Goal: Task Accomplishment & Management: Use online tool/utility

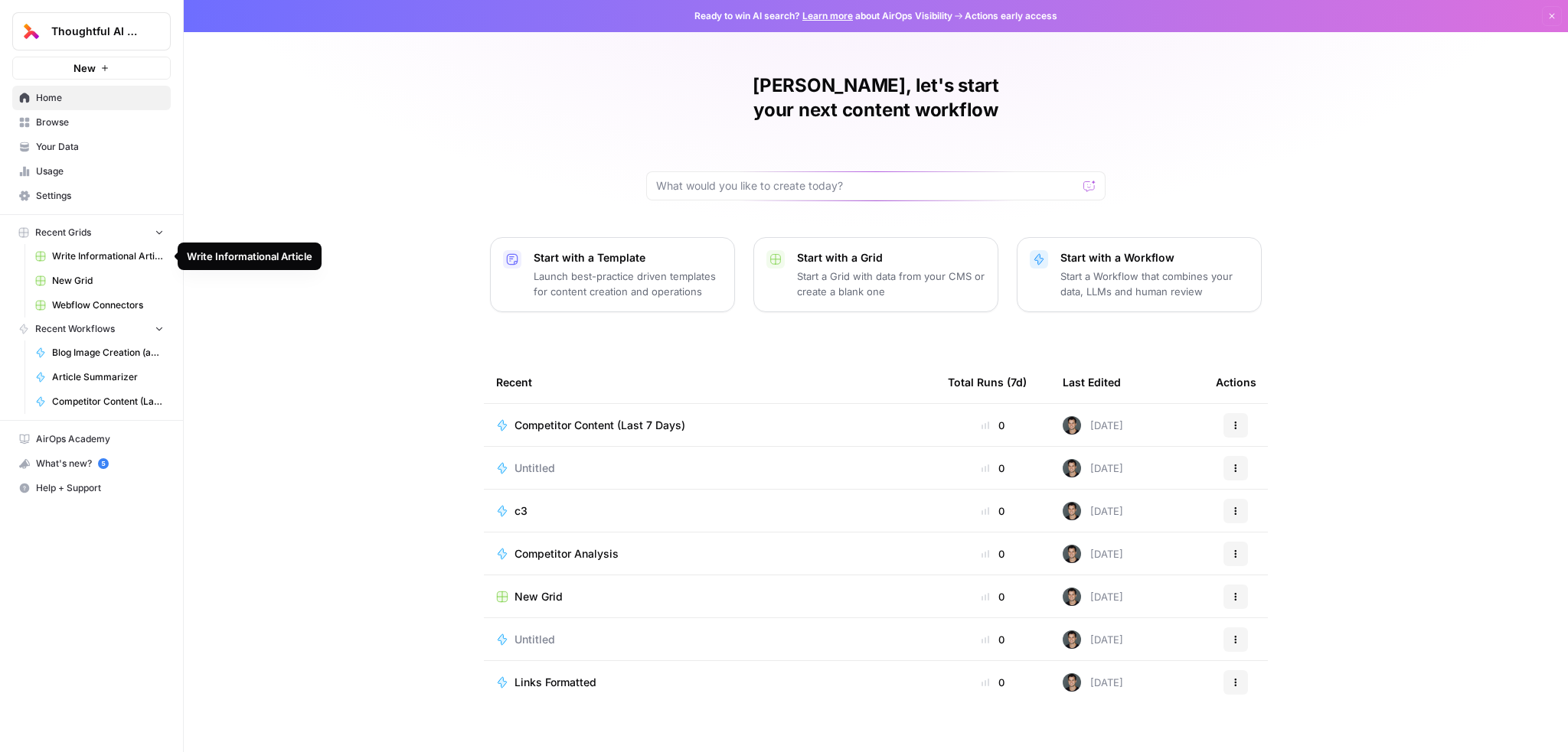
click at [72, 255] on span "Write Informational Article" at bounding box center [108, 257] width 111 height 14
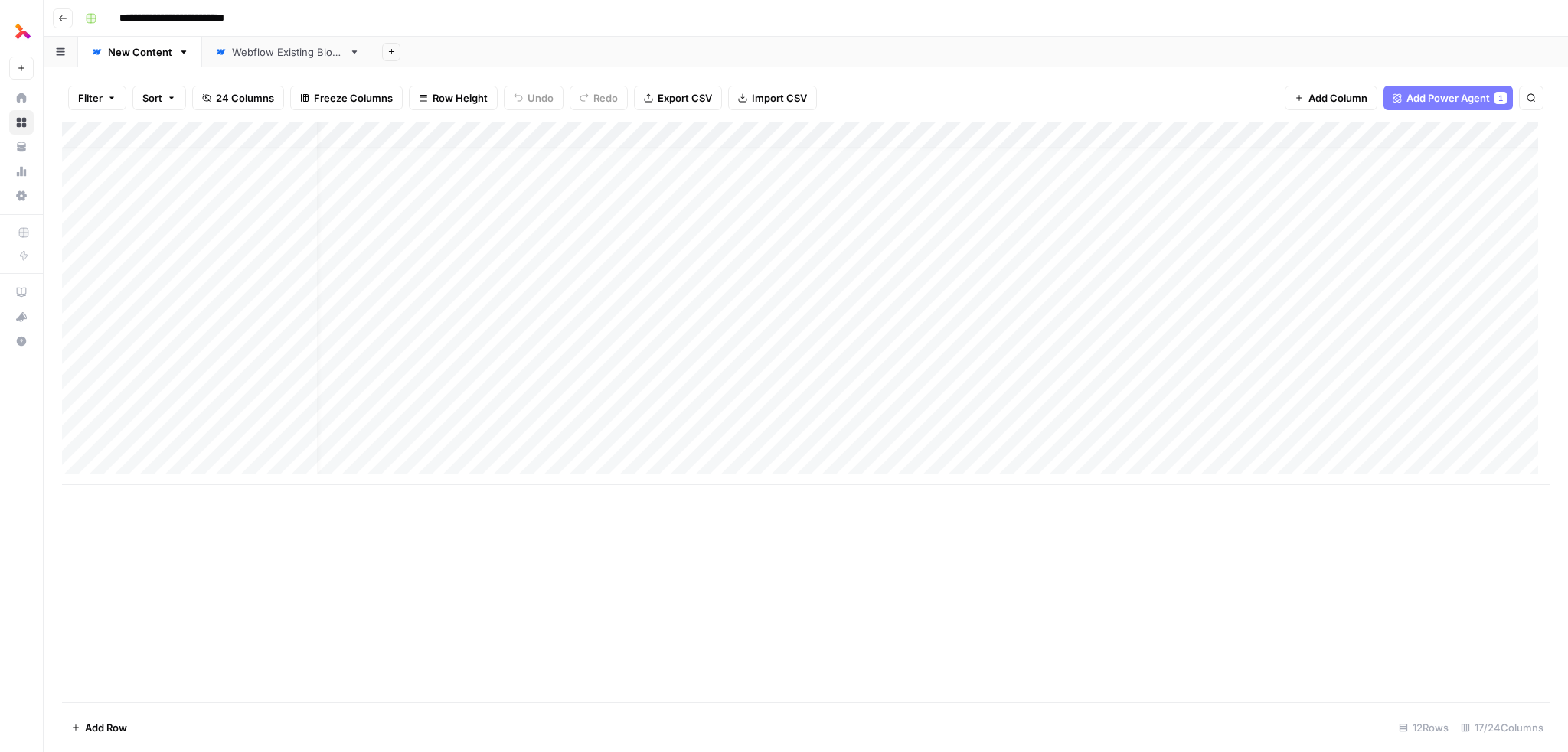
scroll to position [12, 0]
click at [906, 134] on div "Add Column" at bounding box center [805, 303] width 1487 height 363
drag, startPoint x: 943, startPoint y: 171, endPoint x: 984, endPoint y: 172, distance: 41.0
click at [984, 172] on body "**********" at bounding box center [784, 376] width 1568 height 752
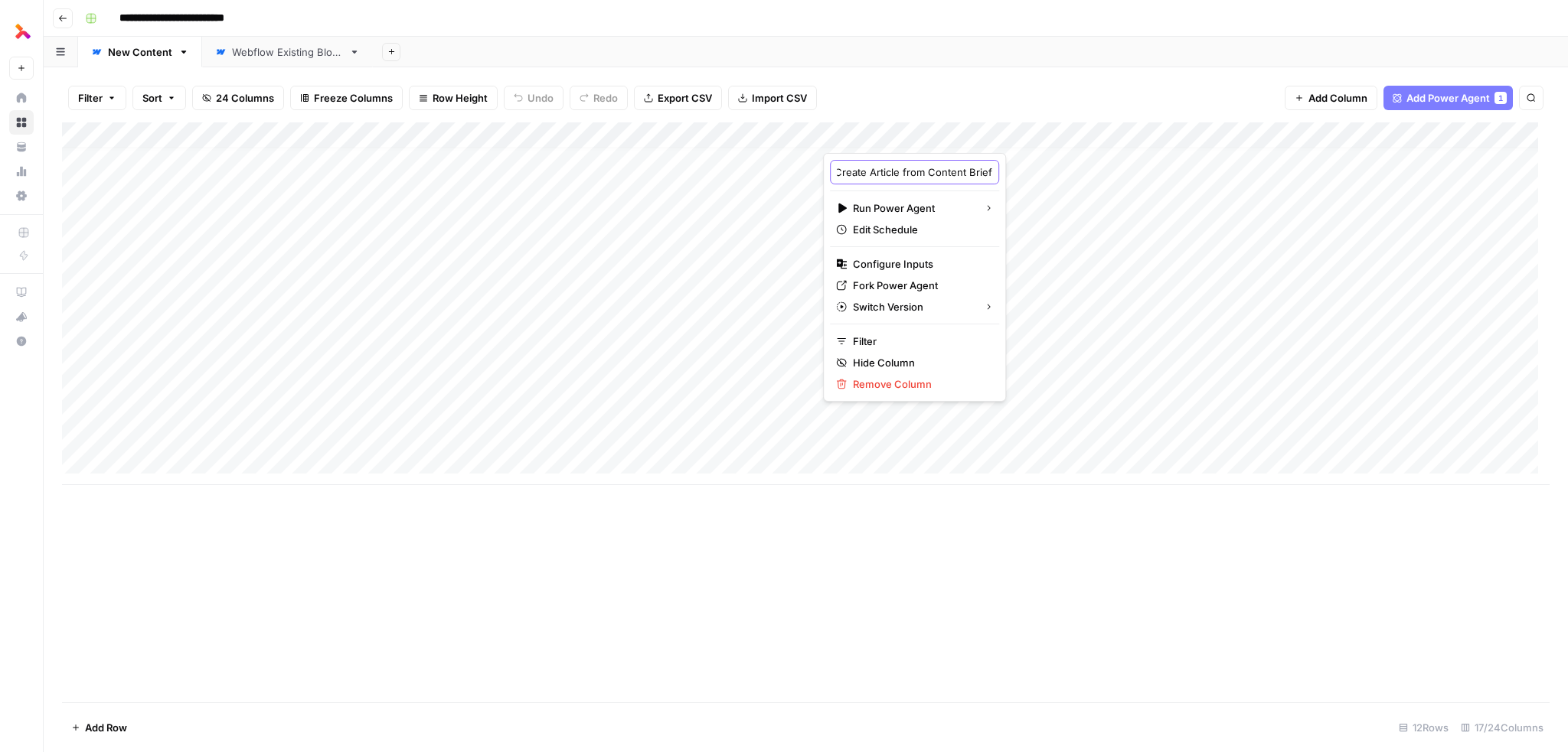
click at [919, 169] on input "Create Article from Content Brief" at bounding box center [915, 172] width 156 height 15
click at [949, 92] on div "Filter Sort 24 Columns Freeze Columns Row Height Undo Redo Export CSV Import CS…" at bounding box center [805, 97] width 1487 height 49
click at [1012, 136] on div "Add Column" at bounding box center [805, 303] width 1487 height 363
click at [922, 265] on span "Configure Inputs" at bounding box center [919, 264] width 134 height 15
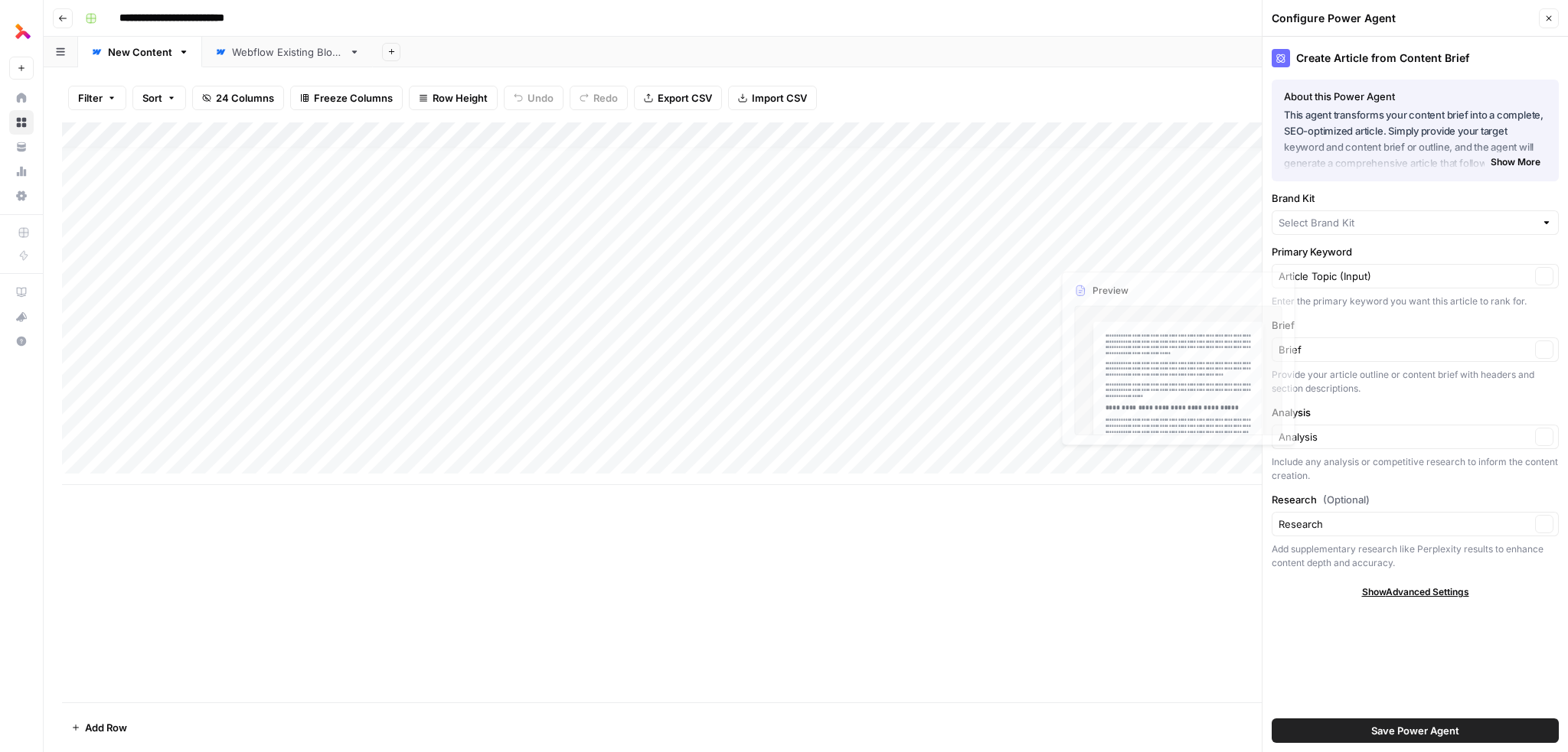
type input "Thoughtful"
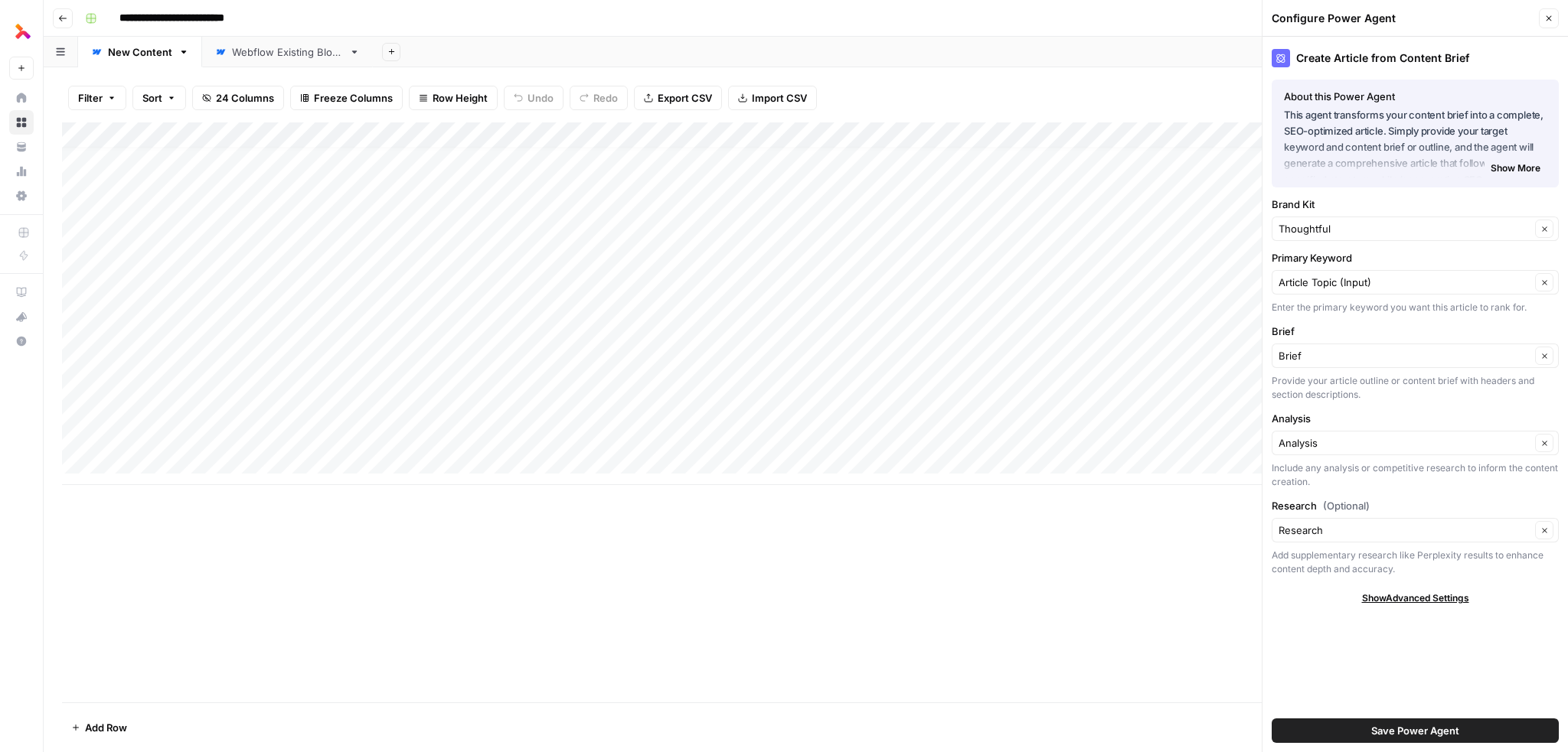
click at [234, 93] on span "24 Columns" at bounding box center [245, 97] width 58 height 15
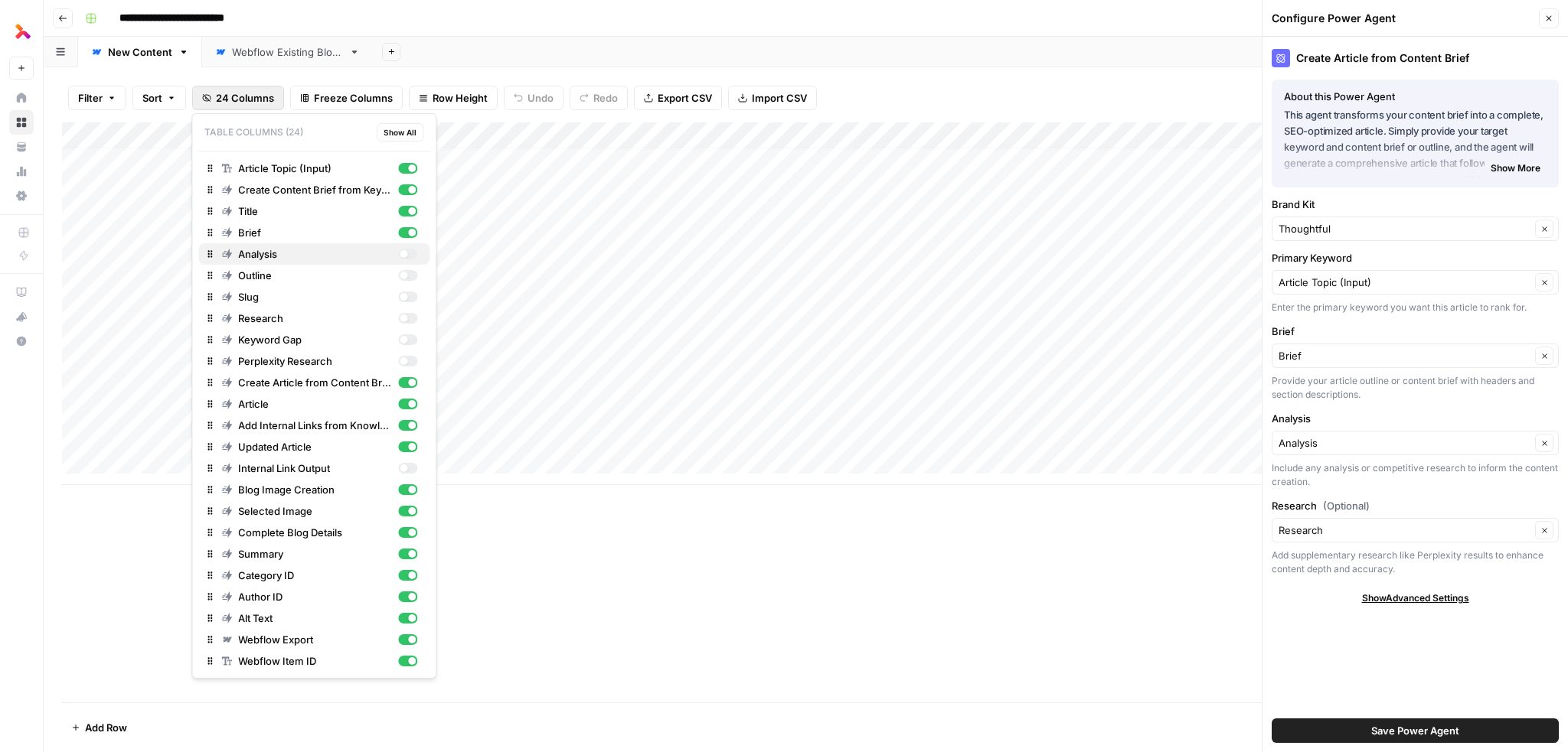
click at [406, 252] on div "button" at bounding box center [404, 254] width 8 height 8
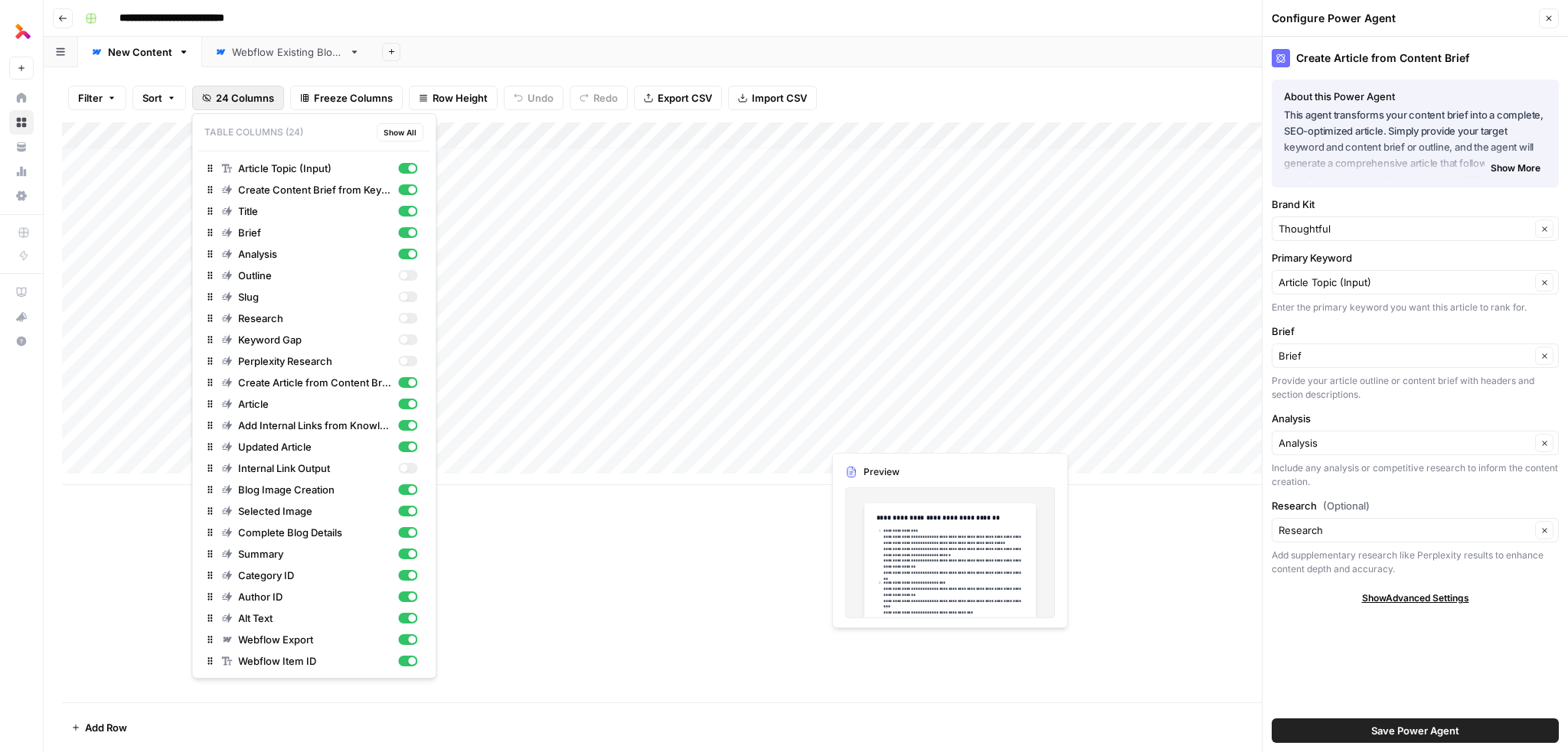
click at [886, 440] on div "Add Column" at bounding box center [805, 303] width 1487 height 363
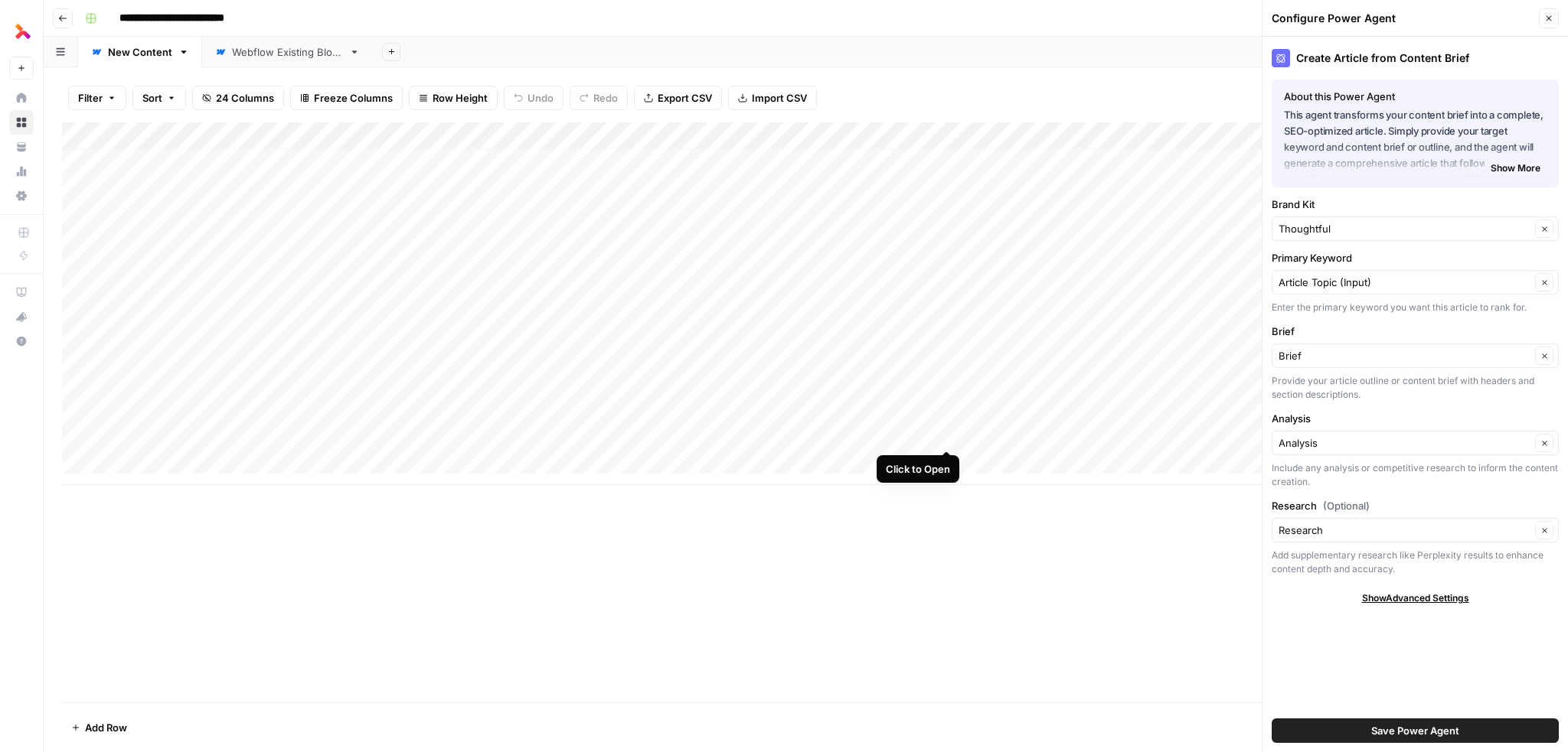
click at [946, 434] on div "Add Column" at bounding box center [805, 303] width 1487 height 363
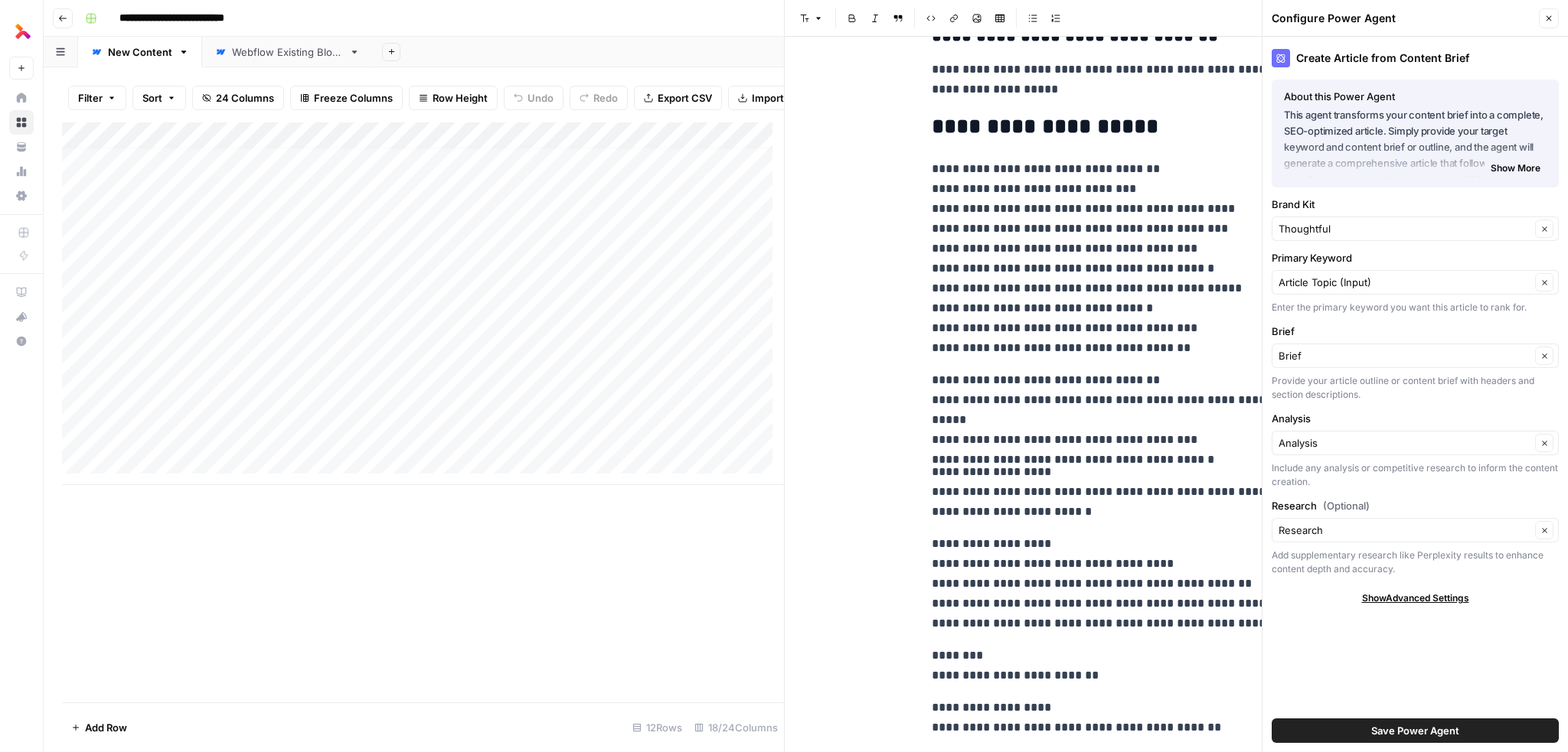
scroll to position [1761, 0]
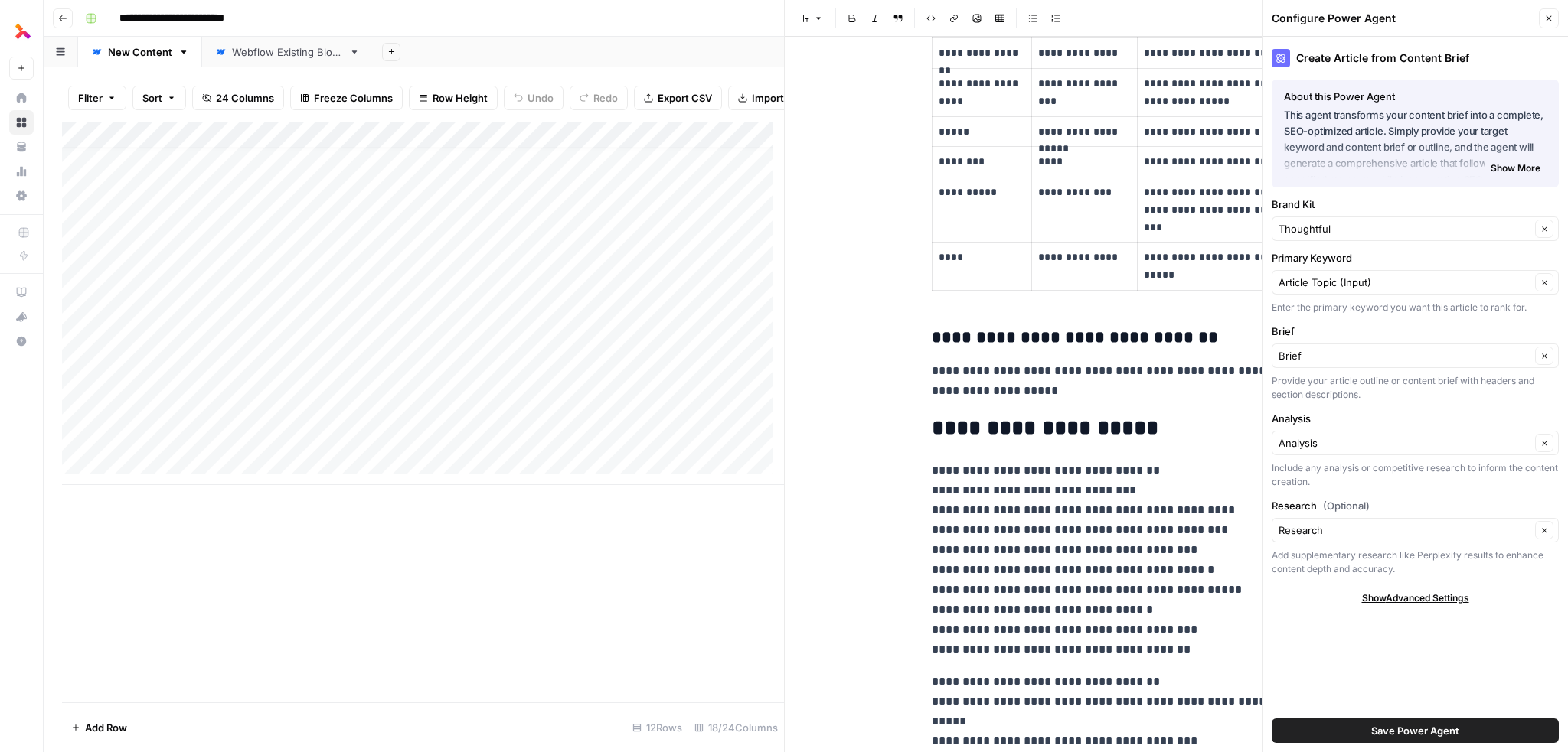
click at [1556, 19] on button "Close" at bounding box center [1549, 19] width 19 height 19
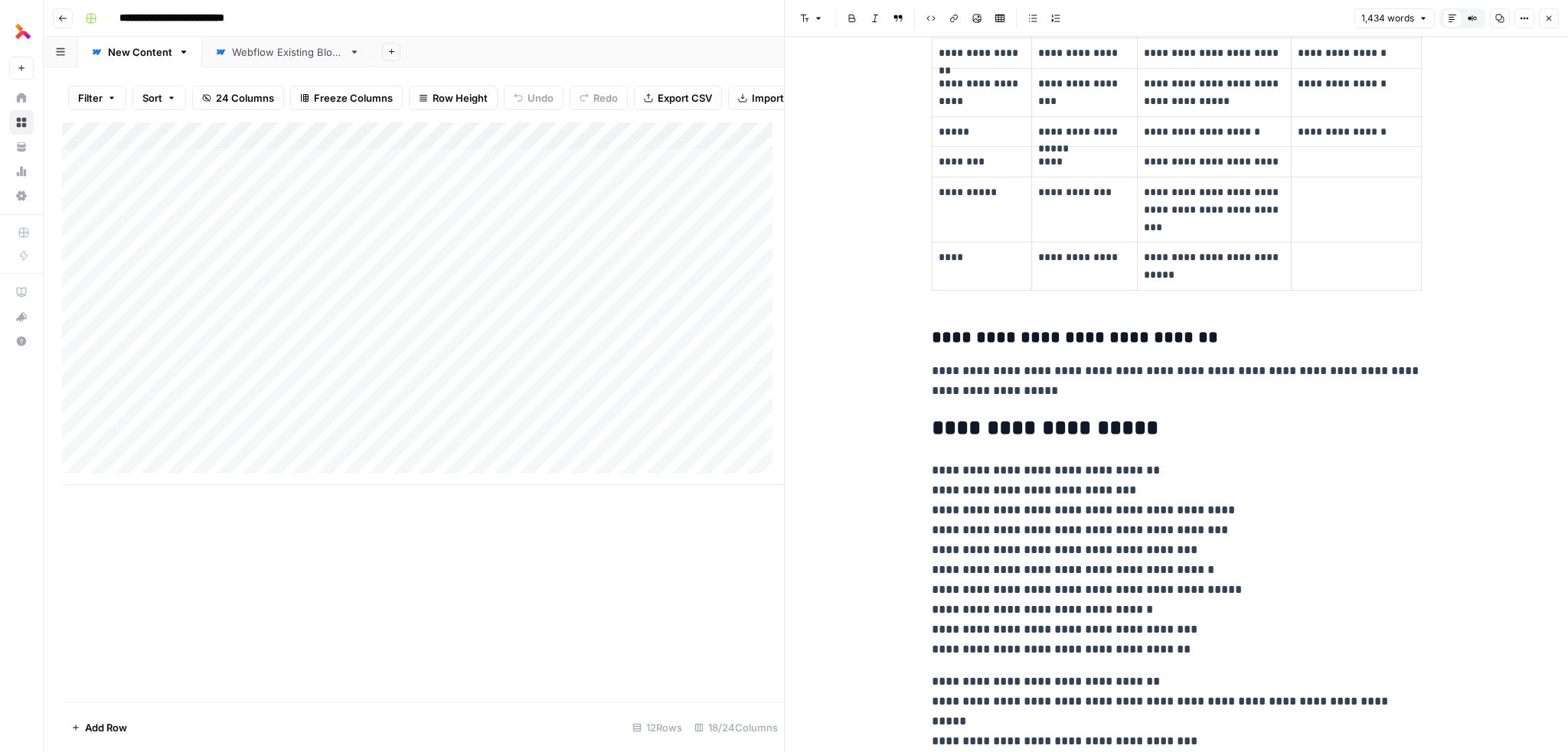
click at [1549, 18] on icon "button" at bounding box center [1549, 19] width 5 height 5
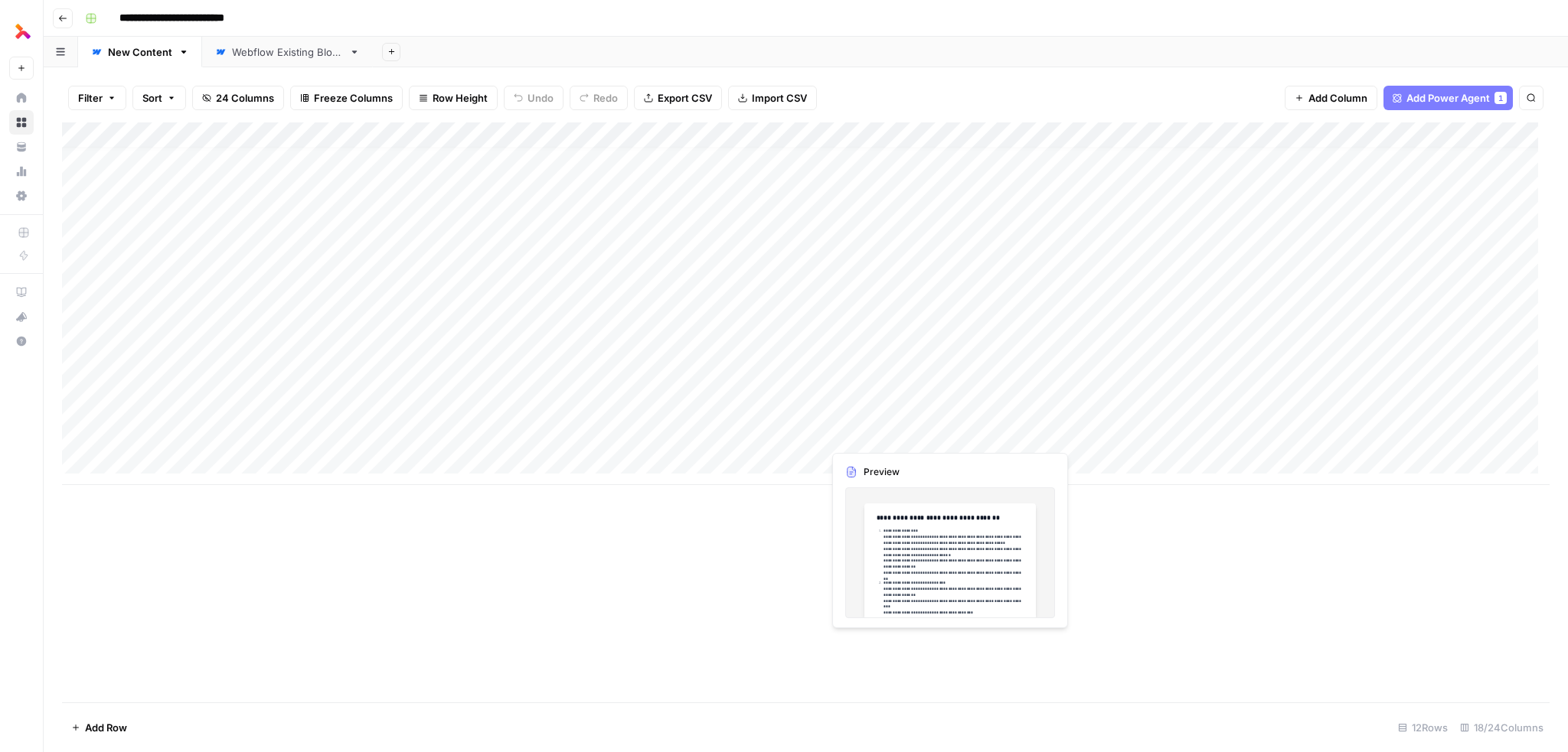
click at [882, 439] on div "Add Column" at bounding box center [805, 303] width 1487 height 363
click at [882, 439] on div at bounding box center [892, 435] width 140 height 28
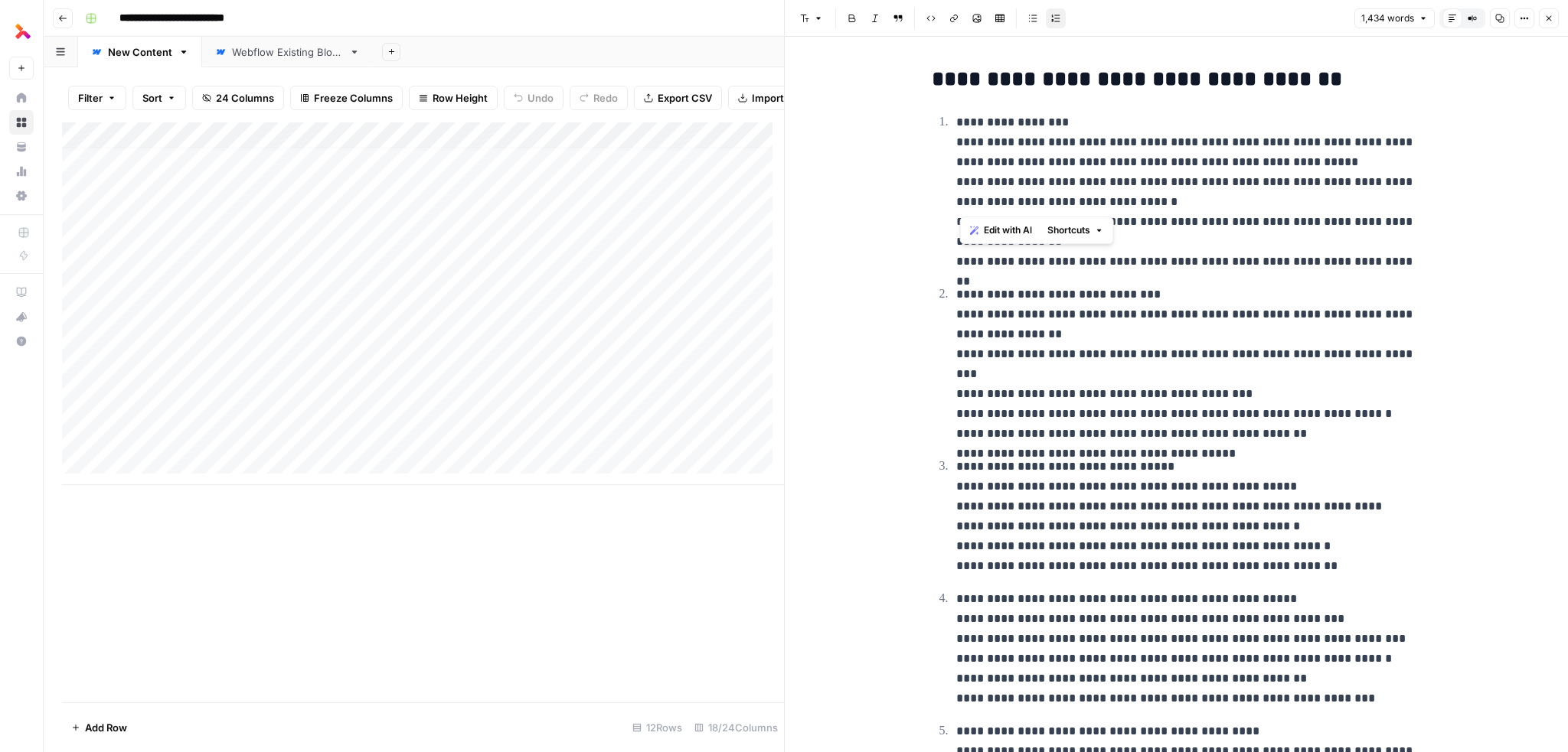
drag, startPoint x: 962, startPoint y: 142, endPoint x: 1065, endPoint y: 202, distance: 119.2
click at [1065, 202] on p "**********" at bounding box center [1188, 192] width 465 height 159
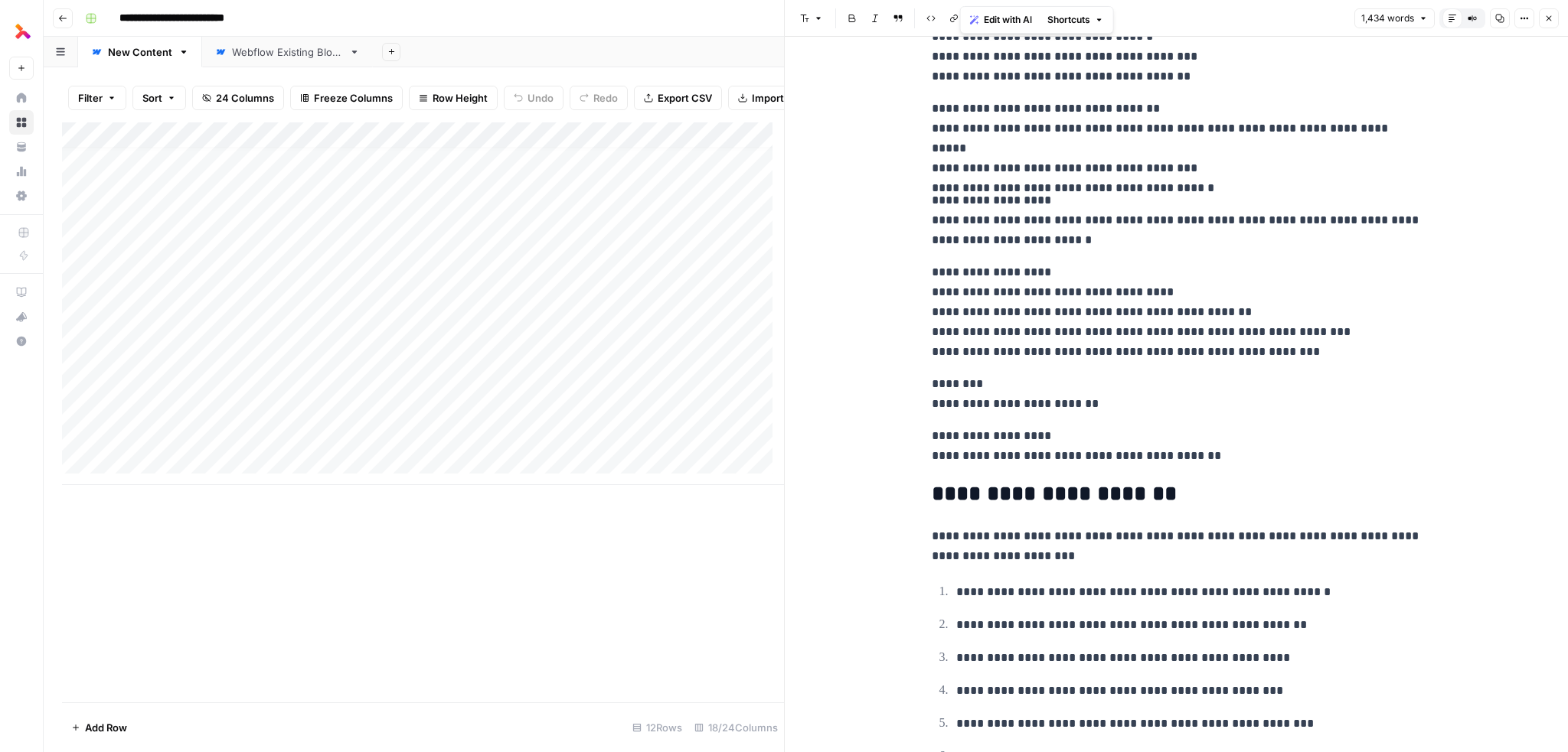
scroll to position [2449, 0]
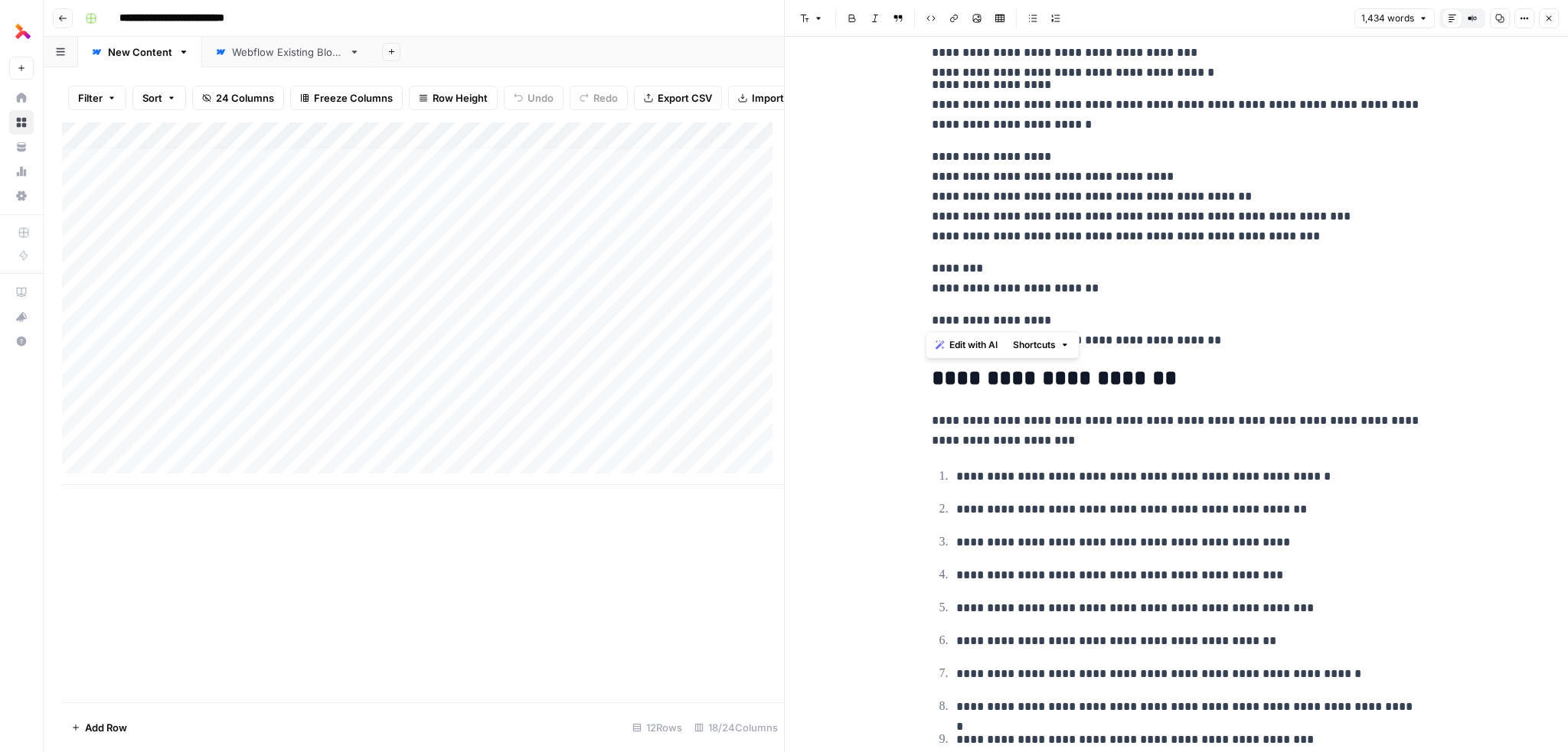
drag, startPoint x: 1011, startPoint y: 284, endPoint x: 962, endPoint y: 318, distance: 59.6
click at [1007, 278] on p "**********" at bounding box center [1177, 278] width 490 height 40
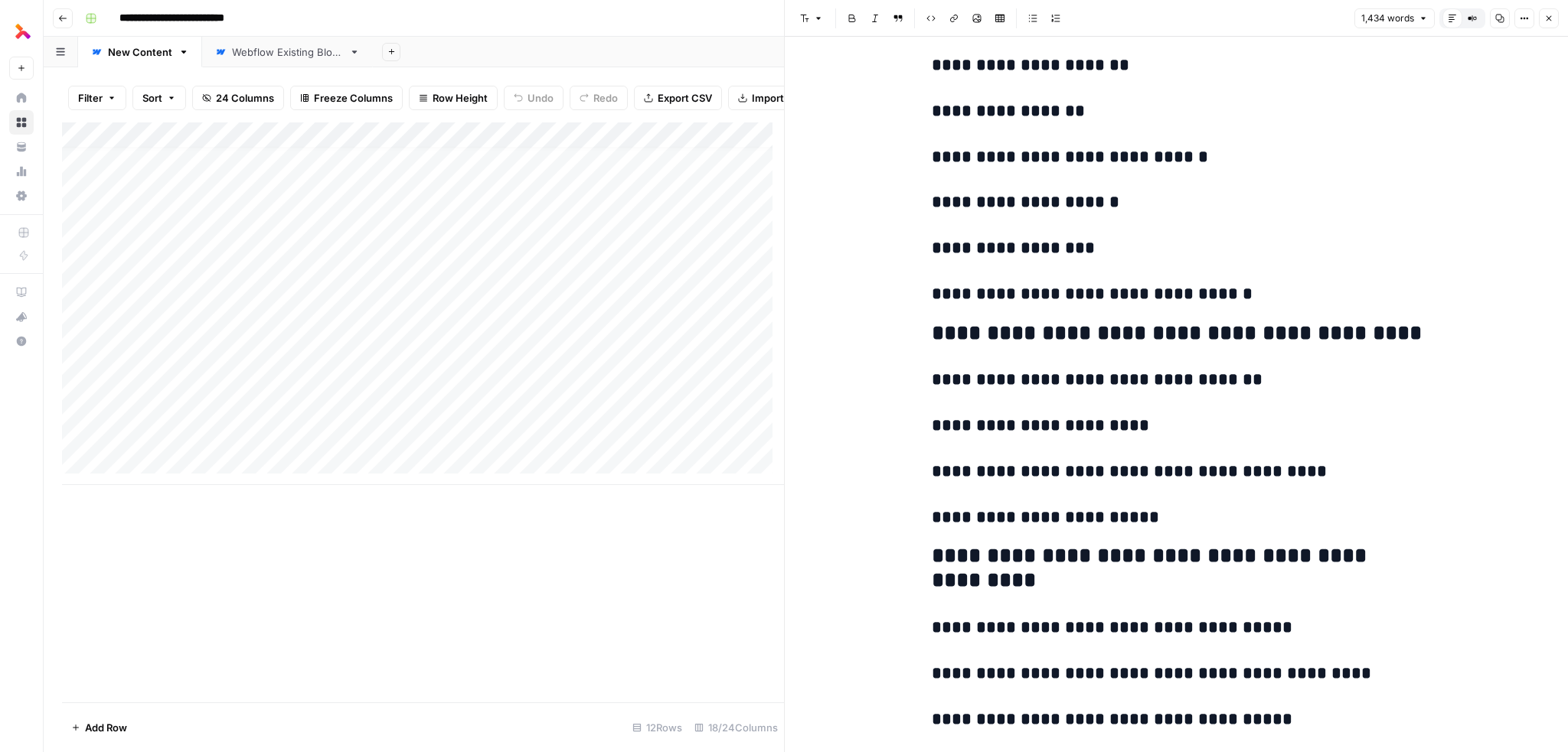
scroll to position [5893, 0]
